Goal: Task Accomplishment & Management: Manage account settings

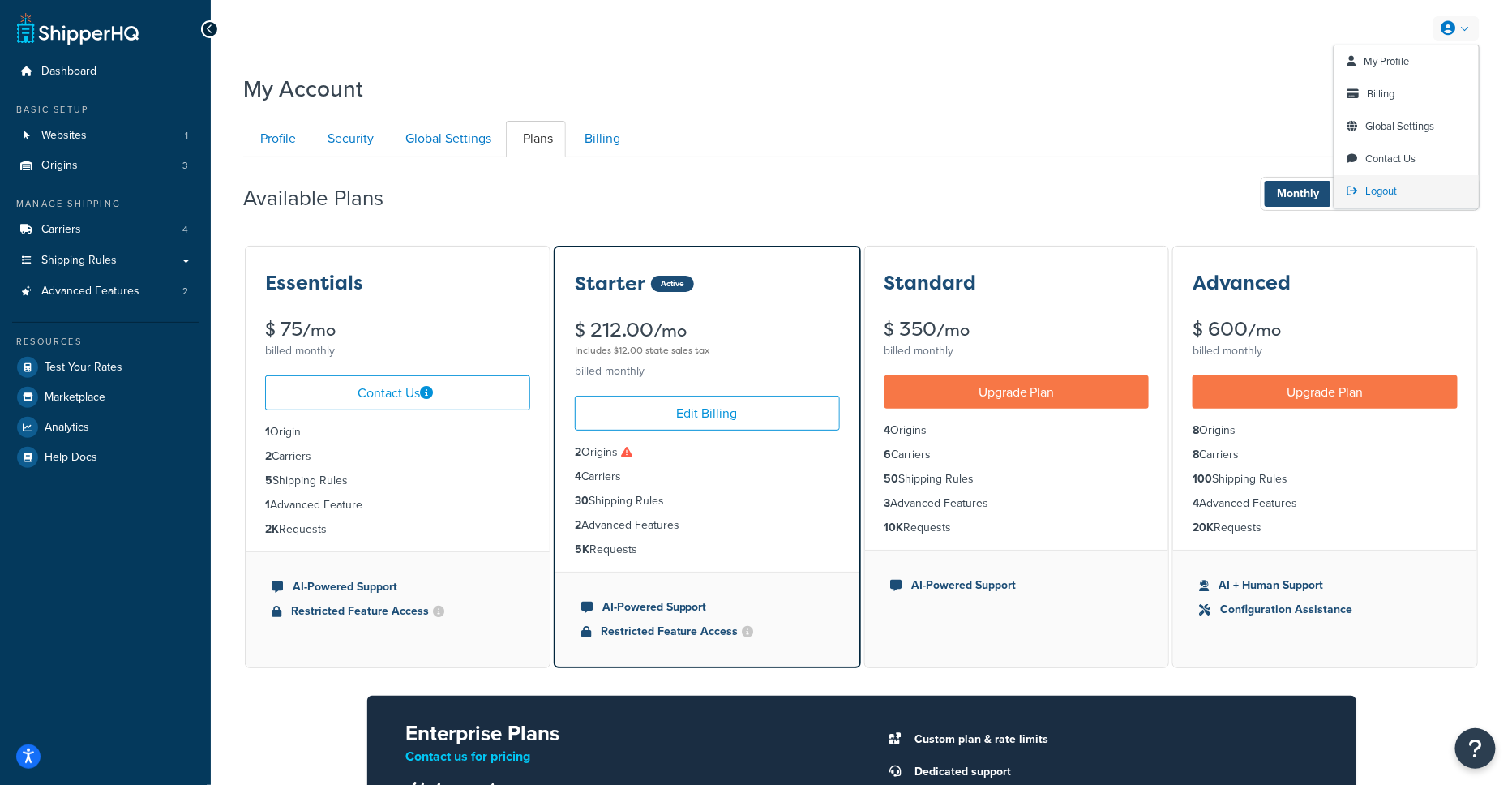
click at [1380, 184] on span "Logout" at bounding box center [1381, 191] width 31 height 15
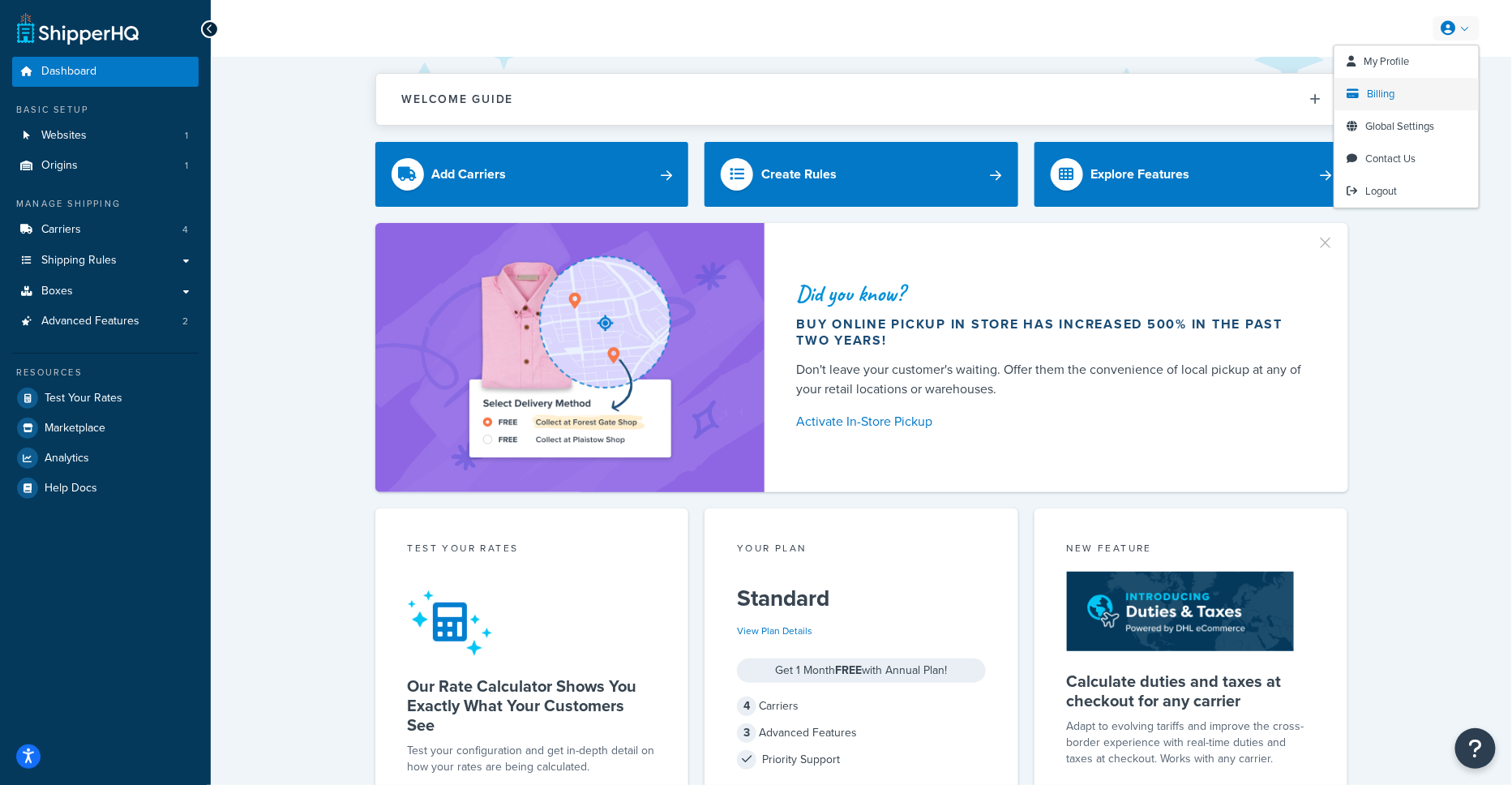
click at [1404, 97] on link "Billing" at bounding box center [1407, 94] width 144 height 32
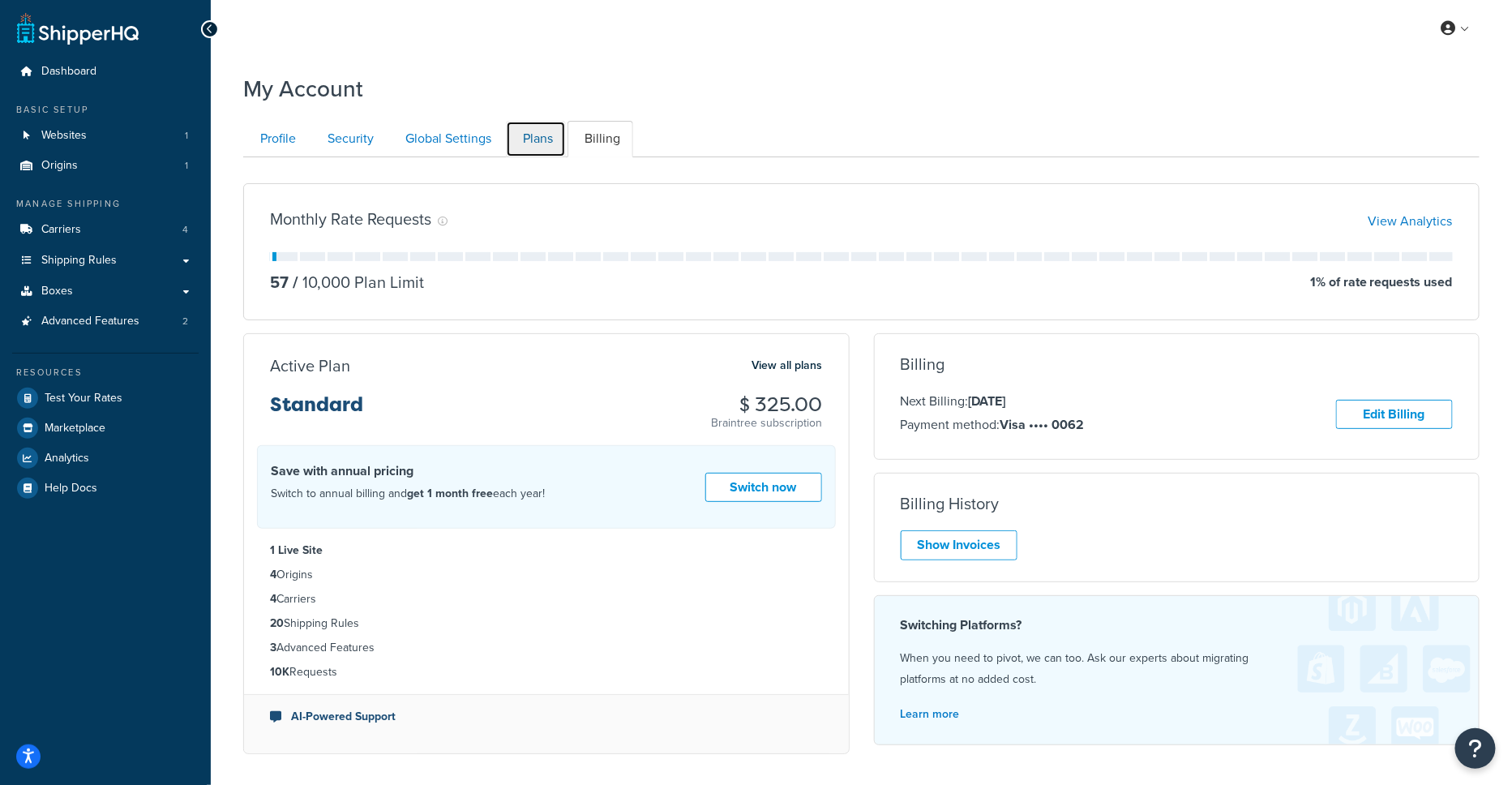
click at [538, 148] on link "Plans" at bounding box center [536, 138] width 60 height 36
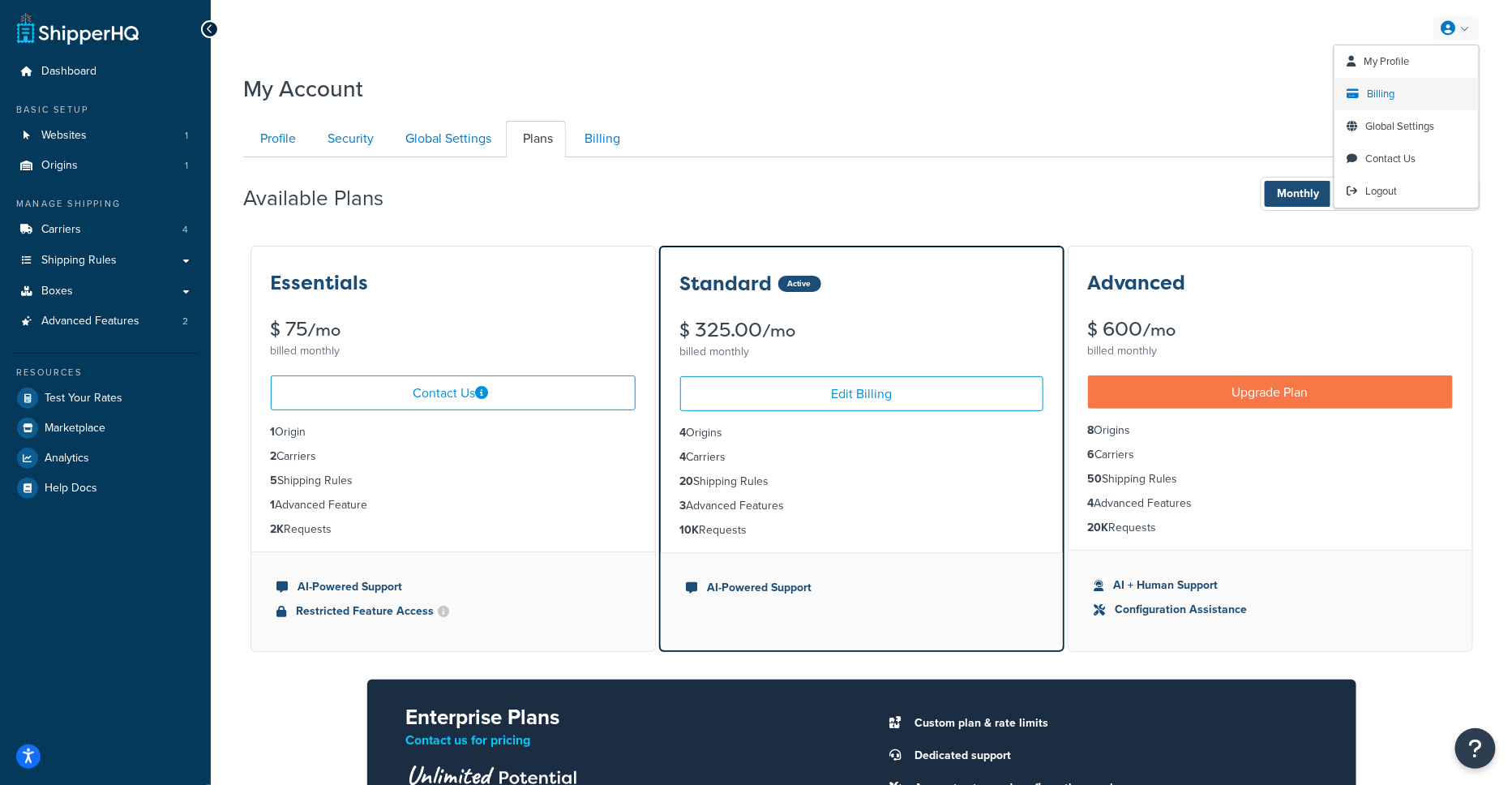
click at [1381, 96] on span "Billing" at bounding box center [1381, 93] width 28 height 15
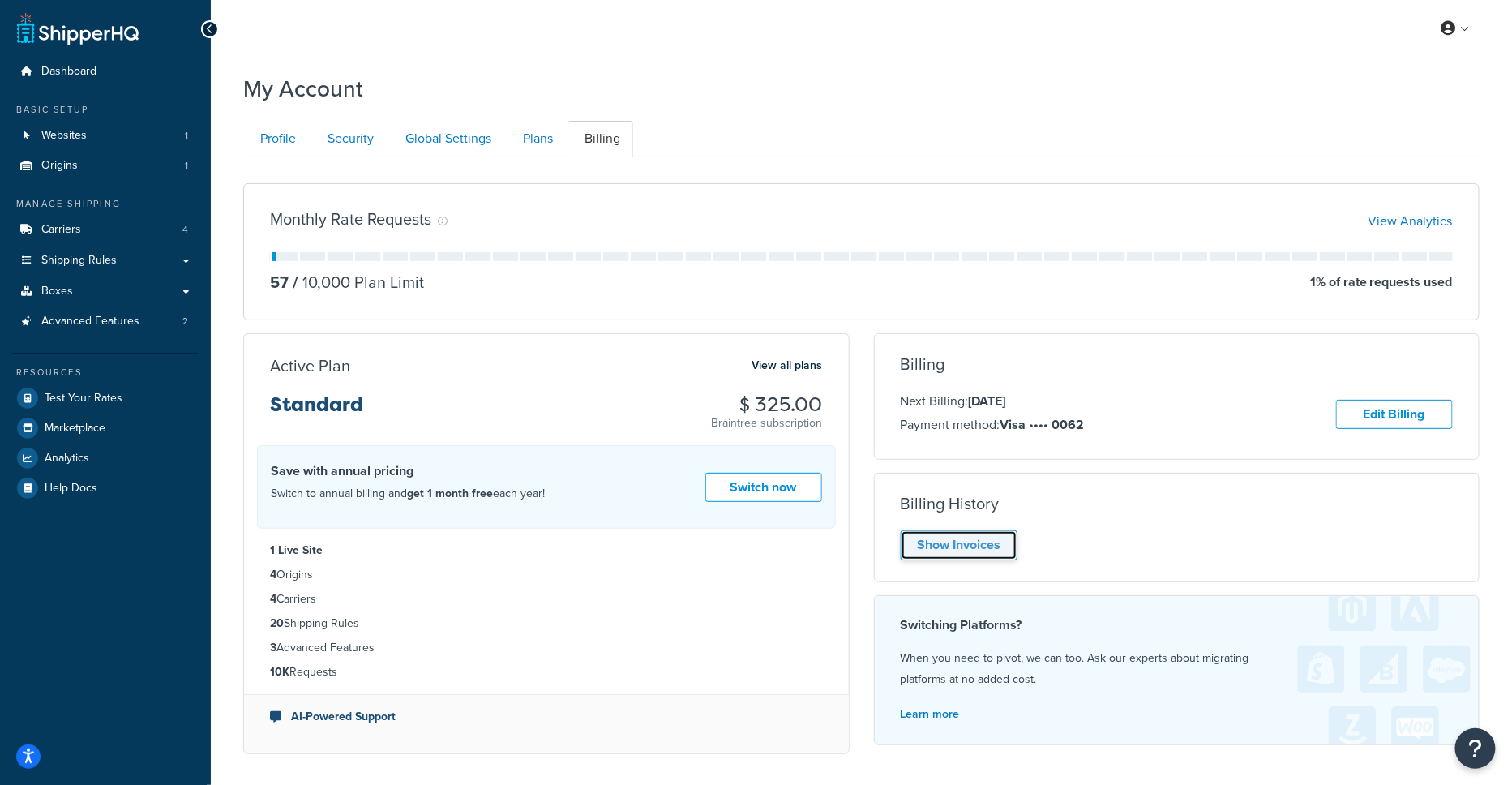
click at [958, 544] on link "Show Invoices" at bounding box center [959, 544] width 117 height 30
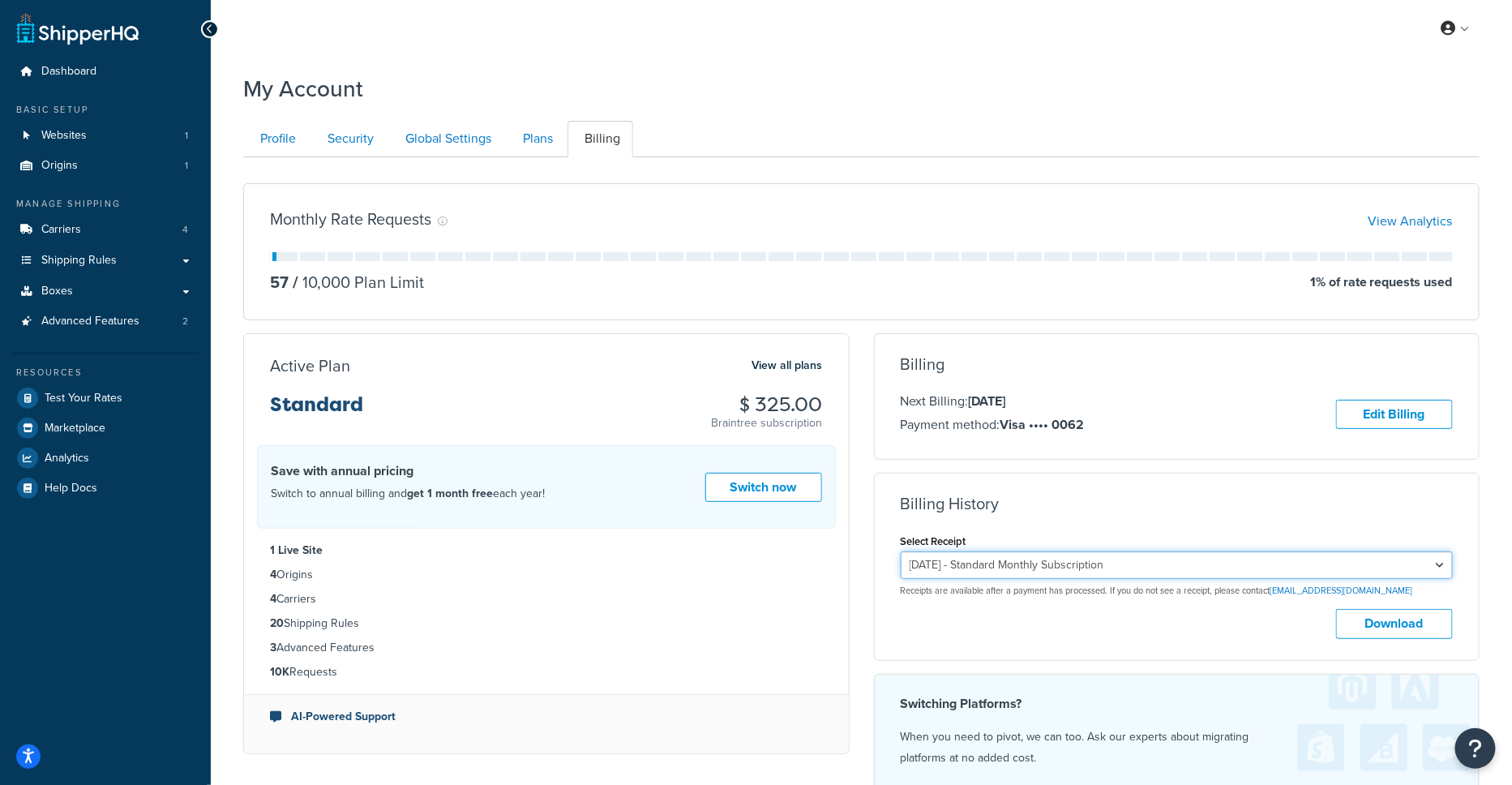
click at [1037, 554] on select "August 21, 2025 - Standard Monthly Subscription July 24, 2025 - Standard Monthl…" at bounding box center [1177, 565] width 553 height 28
click at [109, 160] on link "Origins 1" at bounding box center [105, 165] width 187 height 30
